Goal: Task Accomplishment & Management: Complete application form

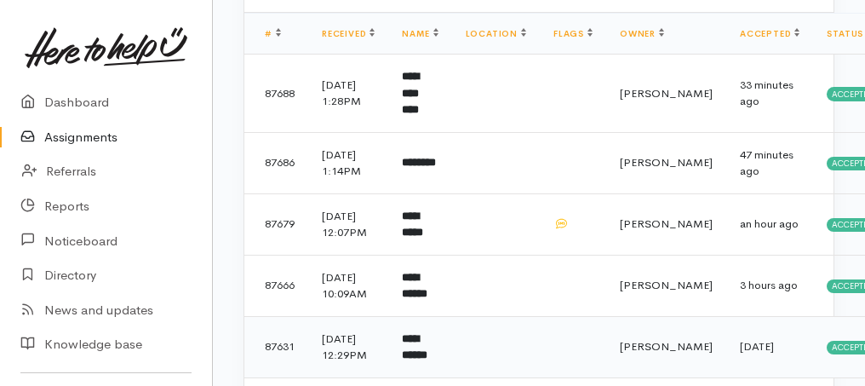
scroll to position [170, 0]
click at [431, 168] on b "********" at bounding box center [419, 162] width 34 height 11
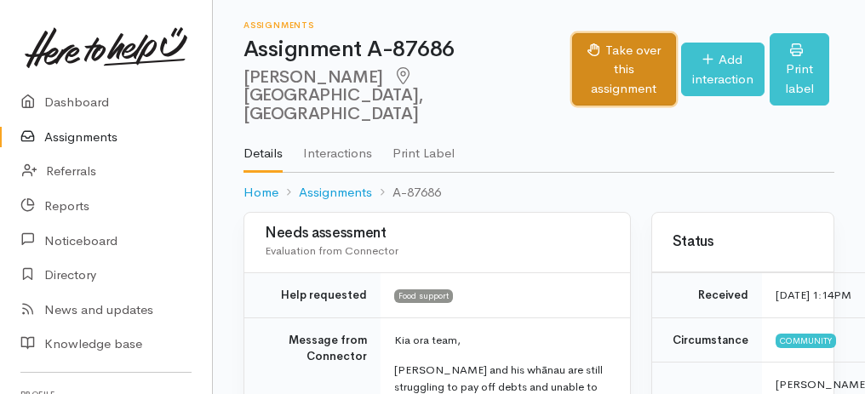
click at [572, 51] on button "Take over this assignment" at bounding box center [623, 69] width 103 height 73
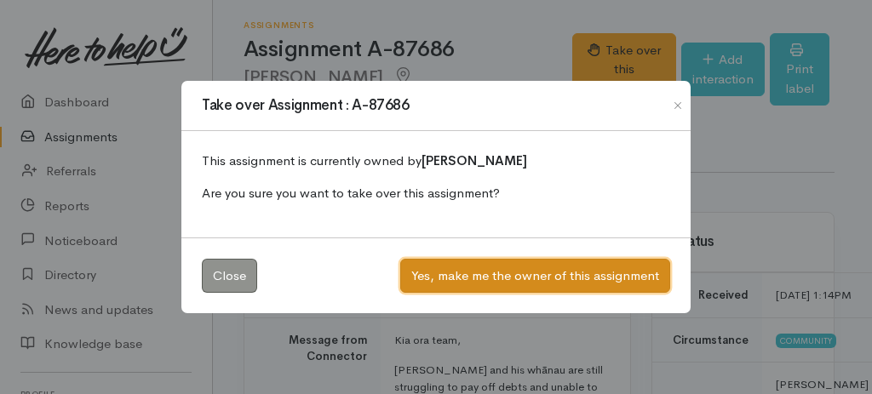
click at [520, 274] on button "Yes, make me the owner of this assignment" at bounding box center [535, 276] width 270 height 35
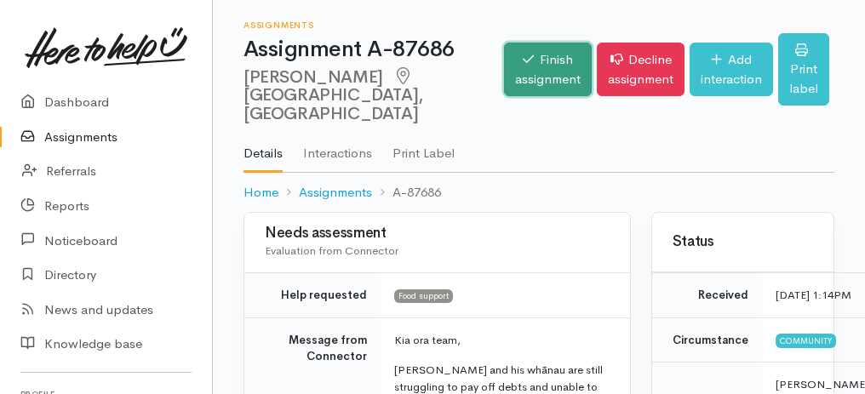
click at [504, 65] on link "Finish assignment" at bounding box center [548, 70] width 88 height 54
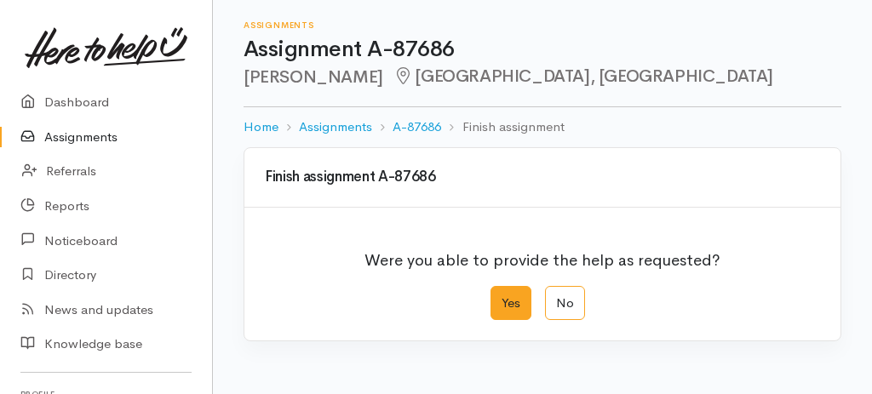
click at [511, 297] on label "Yes" at bounding box center [510, 303] width 41 height 35
click at [501, 297] on input "Yes" at bounding box center [495, 291] width 11 height 11
radio input "true"
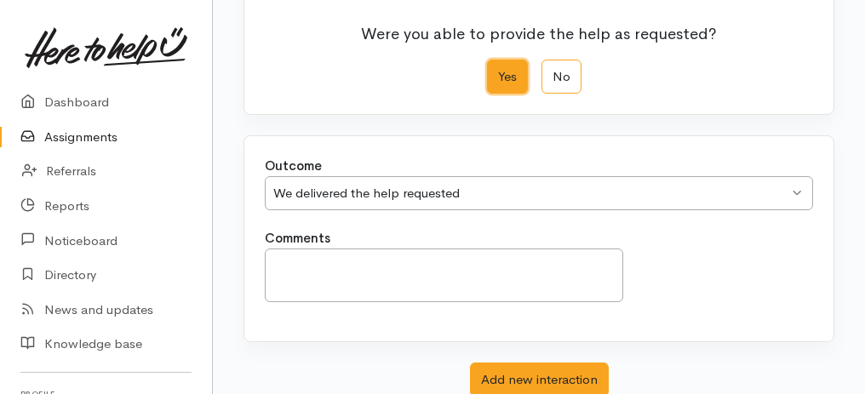
scroll to position [339, 0]
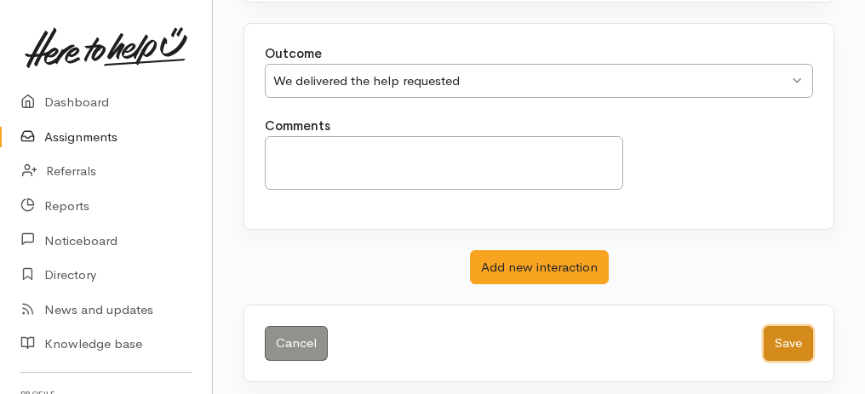
click at [781, 326] on button "Save" at bounding box center [788, 343] width 49 height 35
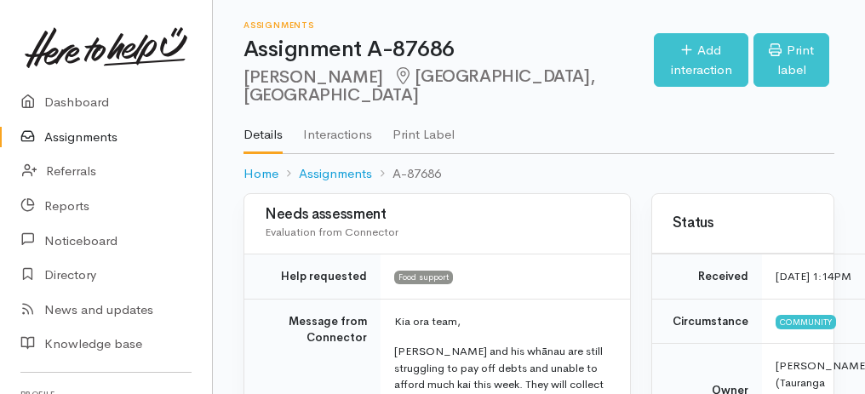
click at [107, 141] on link "Assignments" at bounding box center [106, 137] width 212 height 35
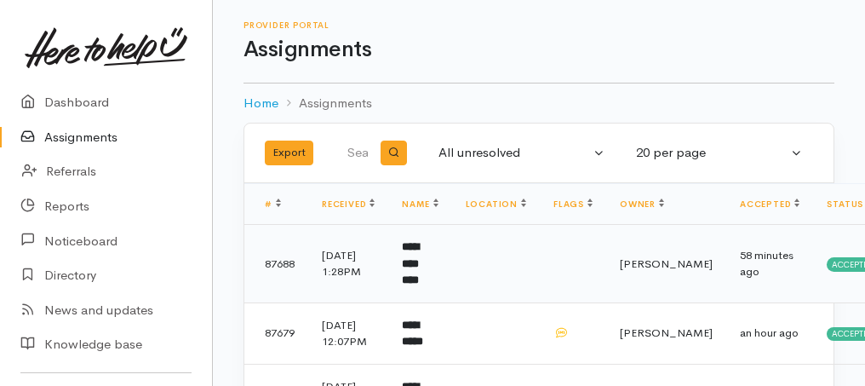
click at [411, 278] on td "**********" at bounding box center [419, 264] width 63 height 78
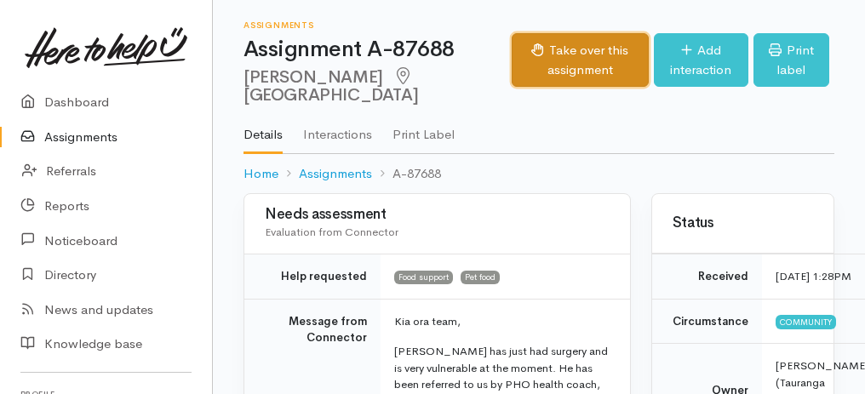
click at [561, 81] on button "Take over this assignment" at bounding box center [580, 60] width 137 height 54
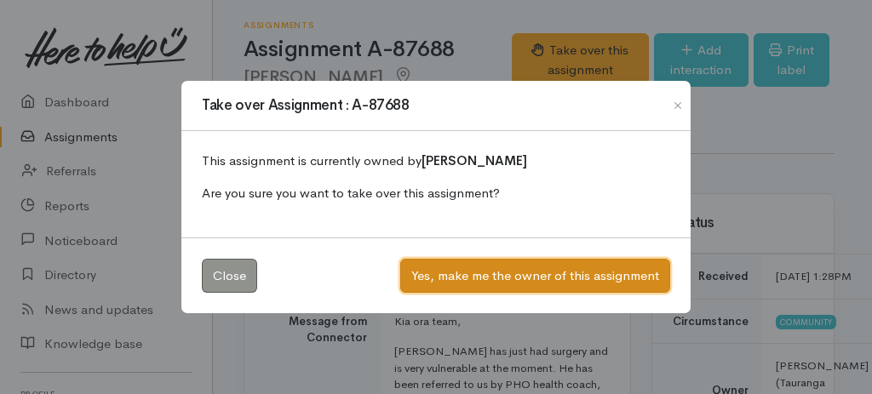
click at [566, 277] on button "Yes, make me the owner of this assignment" at bounding box center [535, 276] width 270 height 35
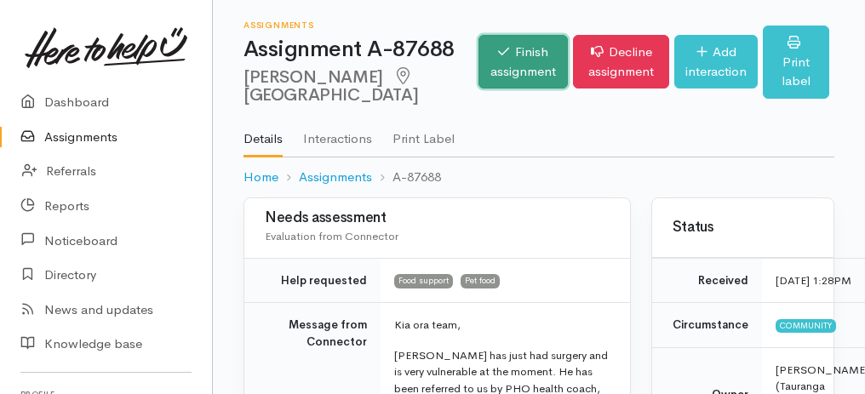
click at [478, 71] on link "Finish assignment" at bounding box center [522, 62] width 89 height 54
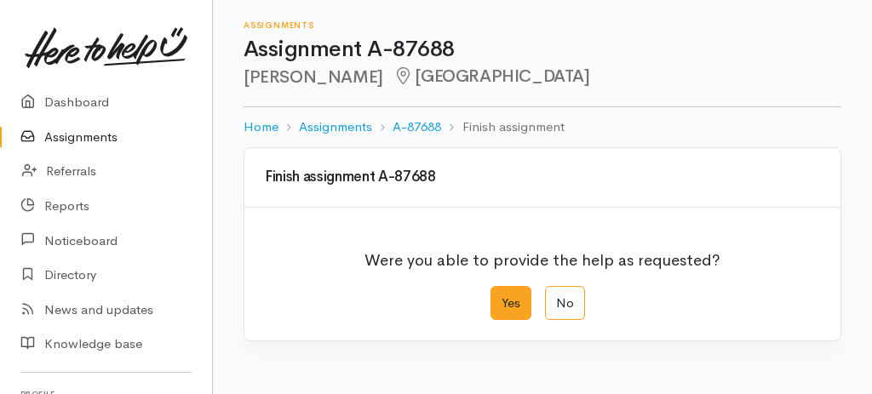
click at [506, 308] on label "Yes" at bounding box center [510, 303] width 41 height 35
click at [501, 297] on input "Yes" at bounding box center [495, 291] width 11 height 11
radio input "true"
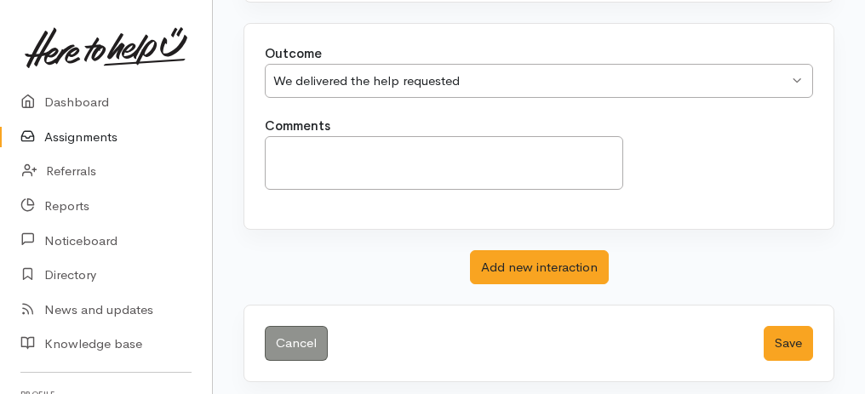
scroll to position [339, 0]
click at [790, 338] on button "Save" at bounding box center [788, 343] width 49 height 35
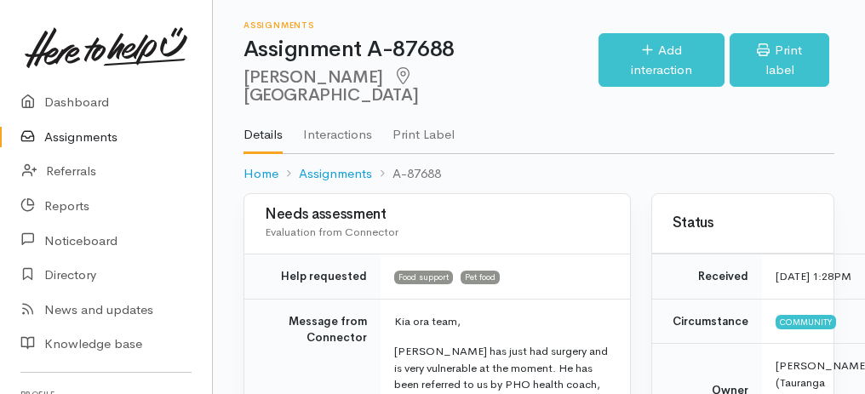
click at [94, 134] on link "Assignments" at bounding box center [106, 137] width 212 height 35
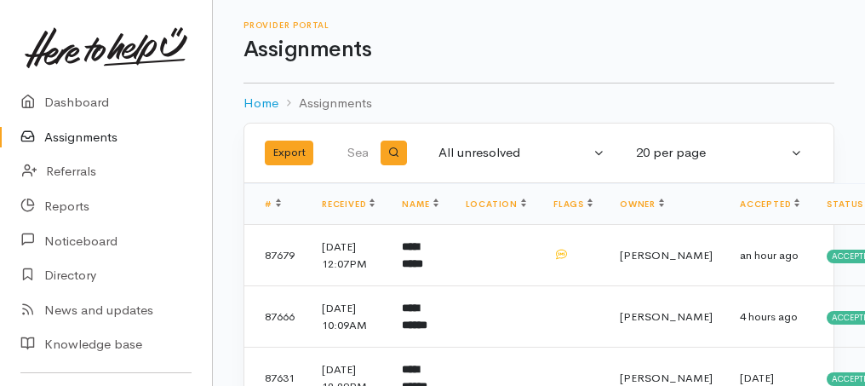
click at [82, 138] on link "Assignments" at bounding box center [106, 137] width 212 height 35
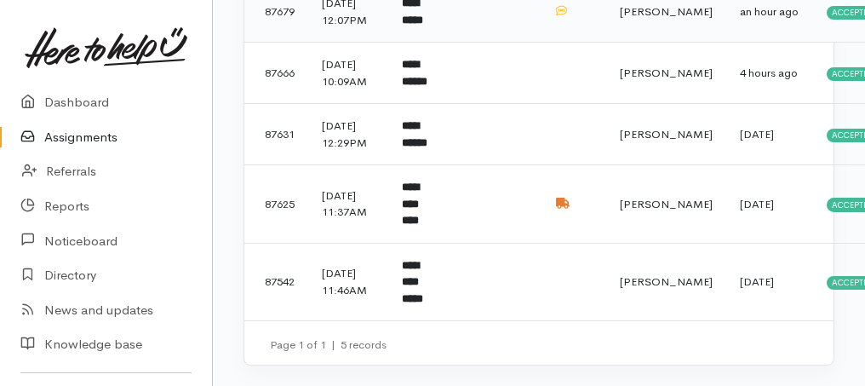
scroll to position [289, 0]
